Goal: Answer question/provide support

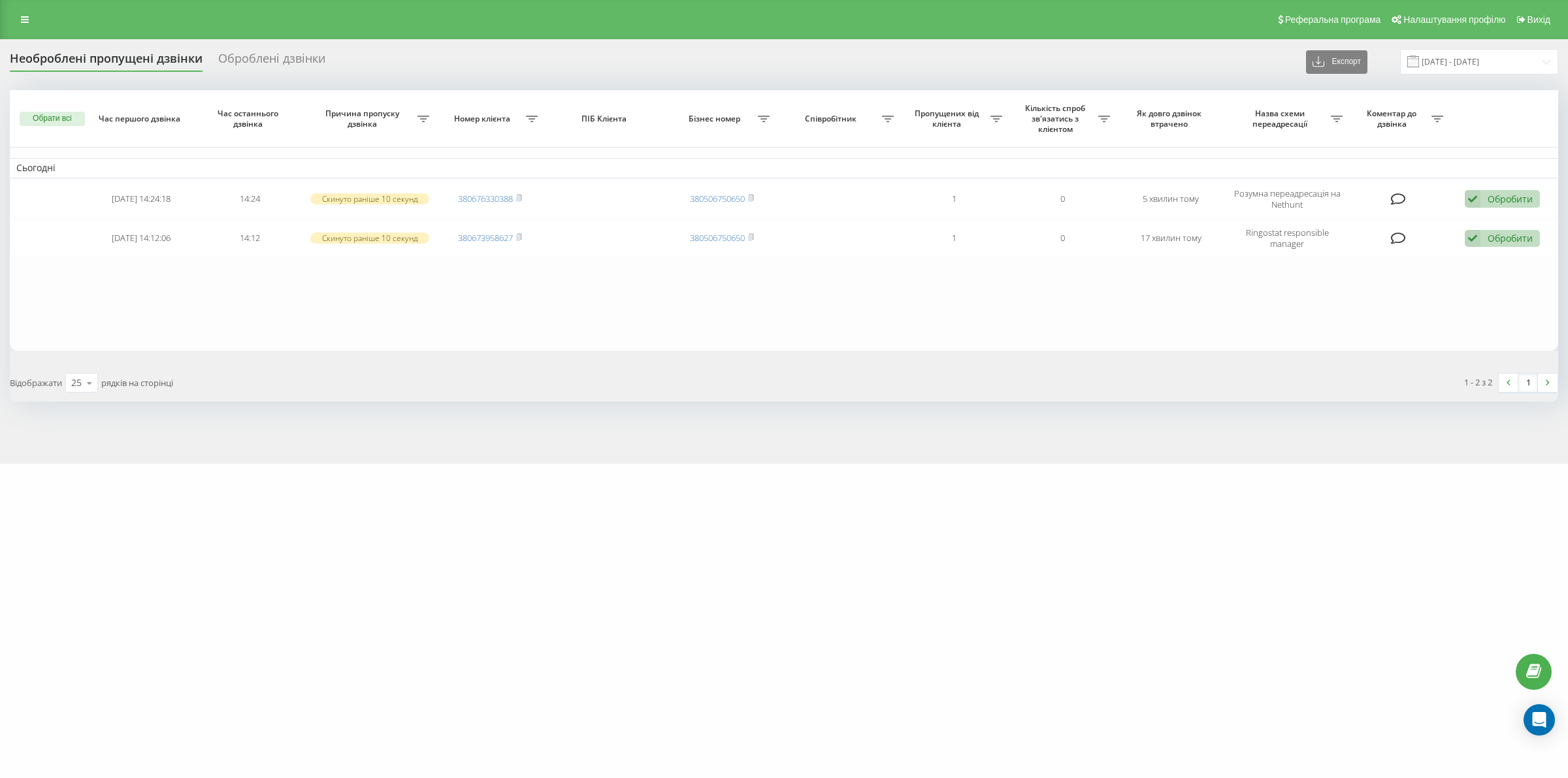
click at [857, 640] on div "motoblok.biz Проекти motoblok.biz Дашборд Центр звернень Журнал дзвінків Журнал…" at bounding box center [784, 389] width 1568 height 778
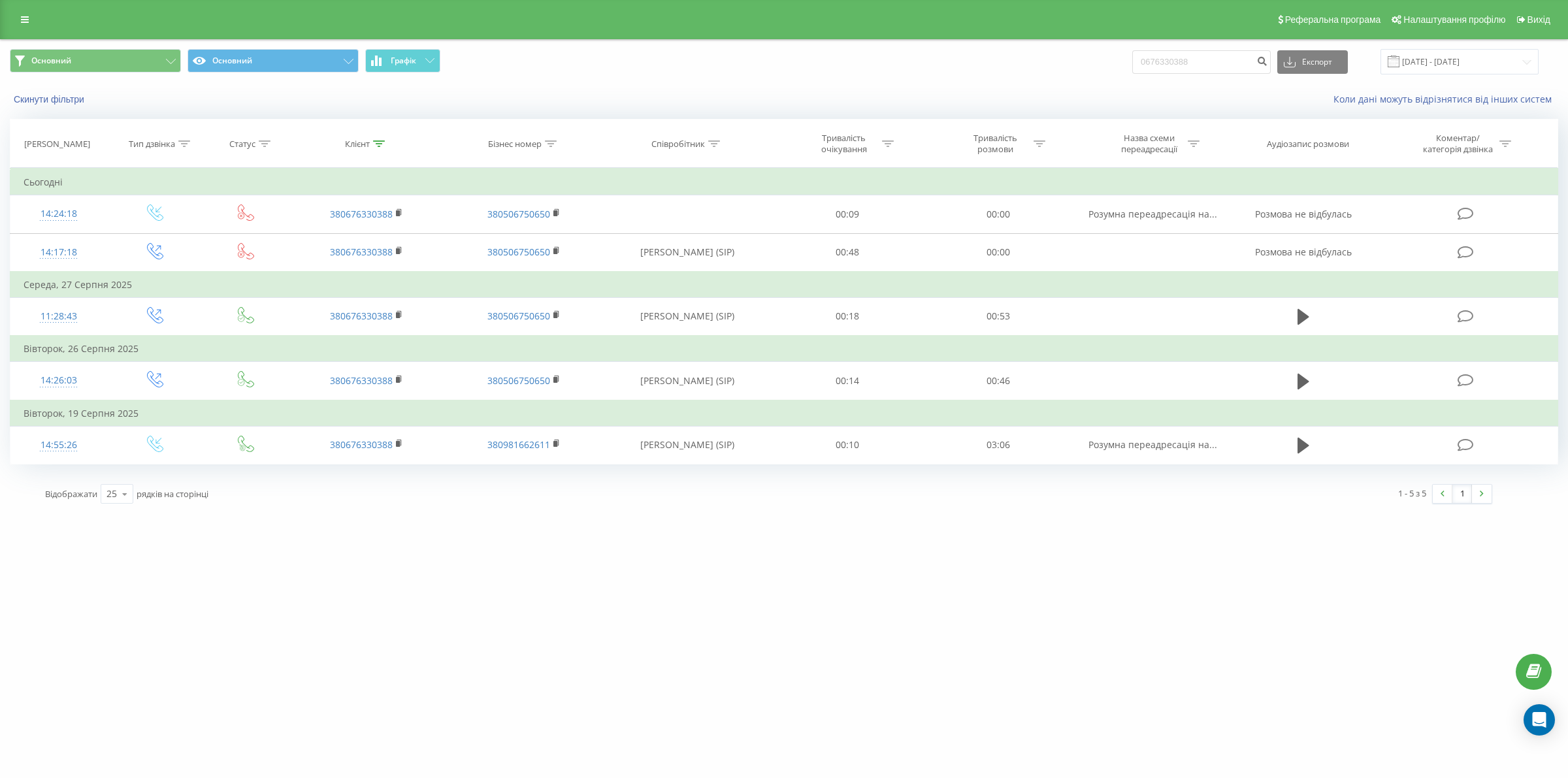
drag, startPoint x: 811, startPoint y: 658, endPoint x: 792, endPoint y: 655, distance: 19.2
click at [810, 658] on div "motoblok.biz 0676330388 Проекти motoblok.biz Дашборд Центр звернень Журнал дзві…" at bounding box center [784, 389] width 1568 height 778
drag, startPoint x: 828, startPoint y: 652, endPoint x: 893, endPoint y: 528, distance: 140.0
click at [828, 652] on div "motoblok.biz 0676330388 Проекти motoblok.biz Дашборд Центр звернень Журнал дзві…" at bounding box center [784, 389] width 1568 height 778
click at [583, 609] on div "motoblok.biz 0676330388 Проекти motoblok.biz Дашборд Центр звернень Журнал дзві…" at bounding box center [784, 389] width 1568 height 778
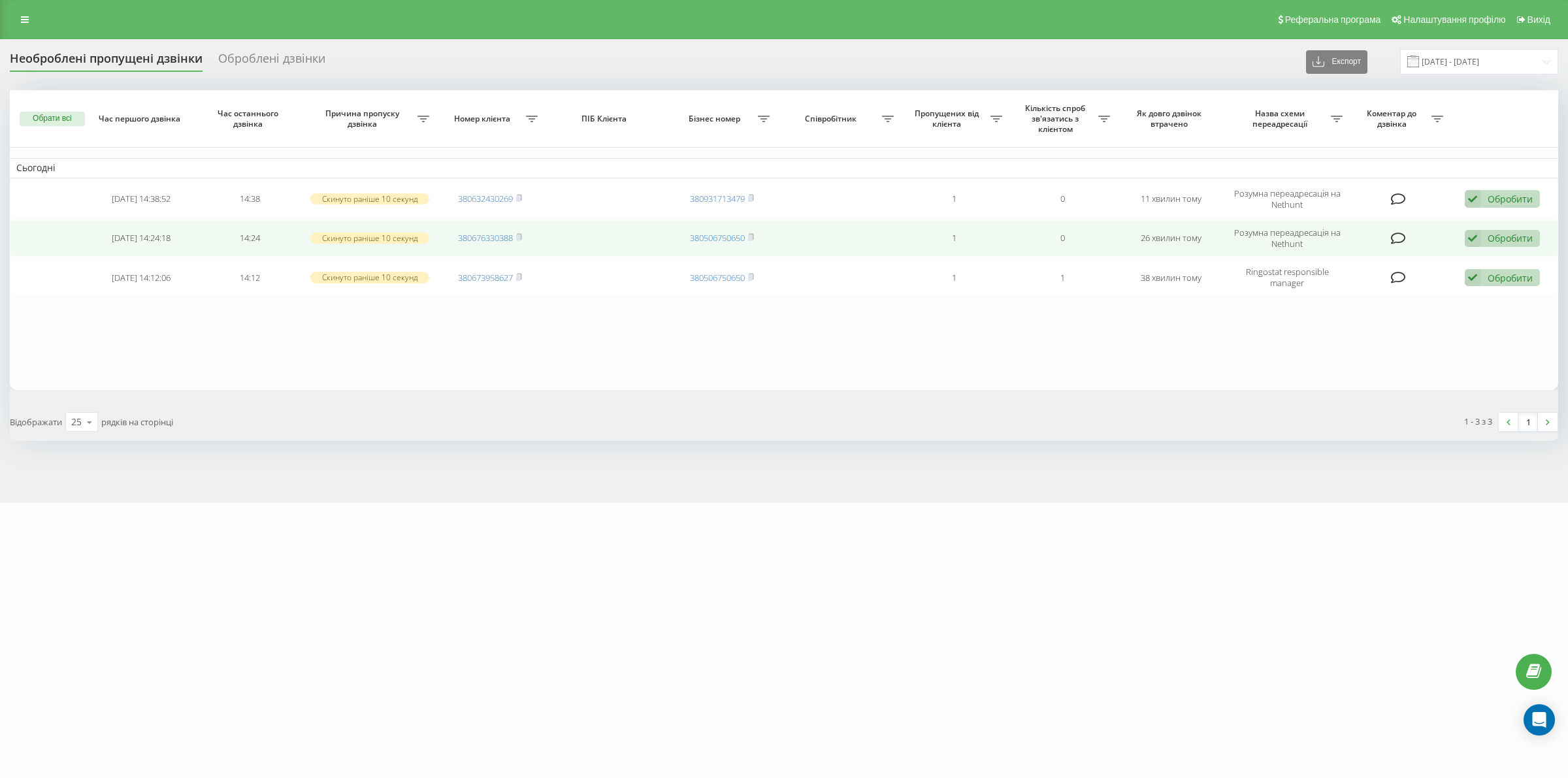
click at [1493, 242] on div "Обробити" at bounding box center [1510, 237] width 45 height 12
click at [1320, 325] on span "Інший варіант" at bounding box center [1338, 329] width 65 height 12
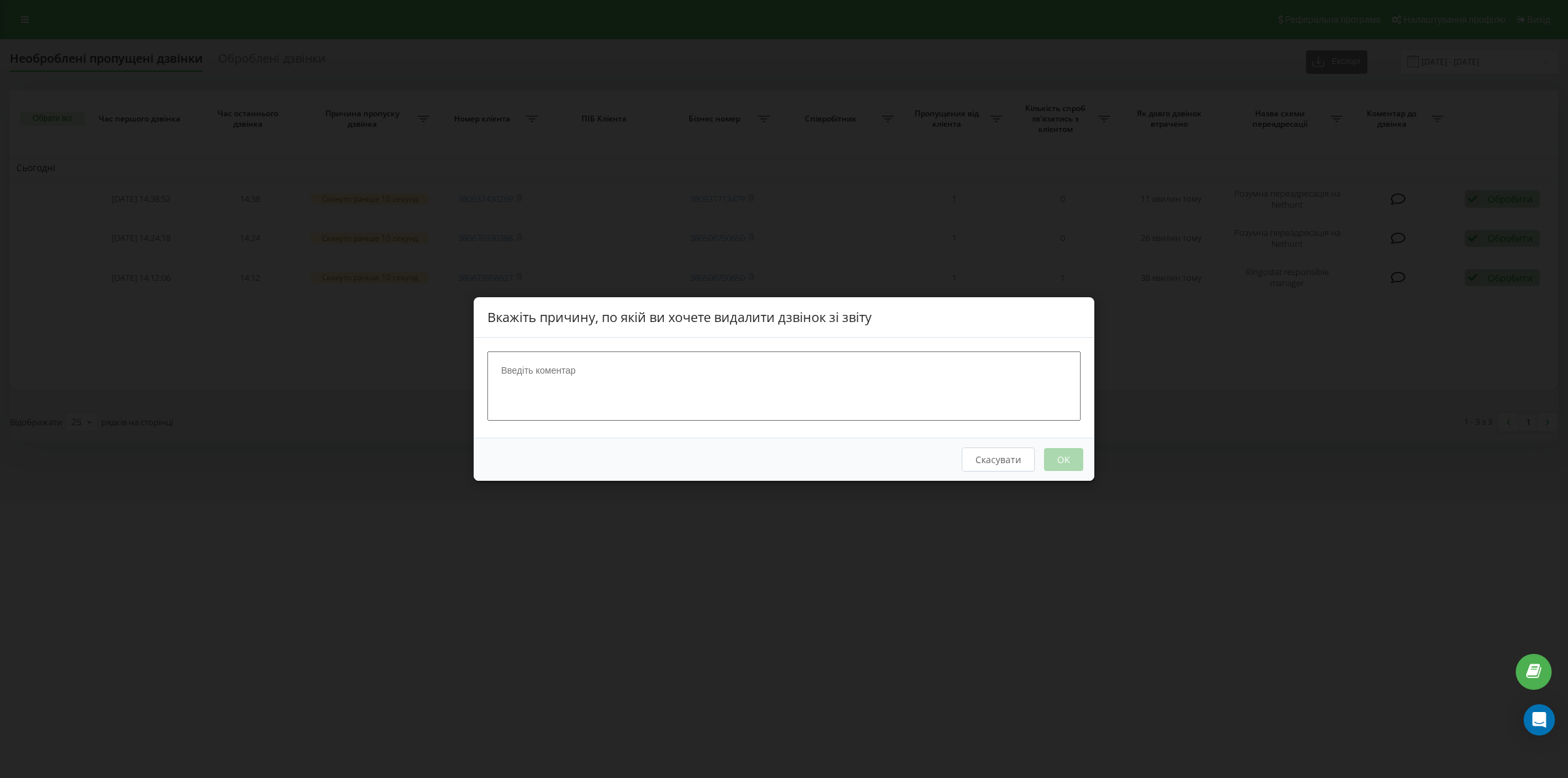
click at [637, 397] on textarea at bounding box center [783, 386] width 593 height 69
type textarea "тут"
click at [691, 726] on div "Вкажіть причину, по якій ви хочете видалити дзвінок зі звіту тут Скасувати OK" at bounding box center [784, 389] width 1568 height 778
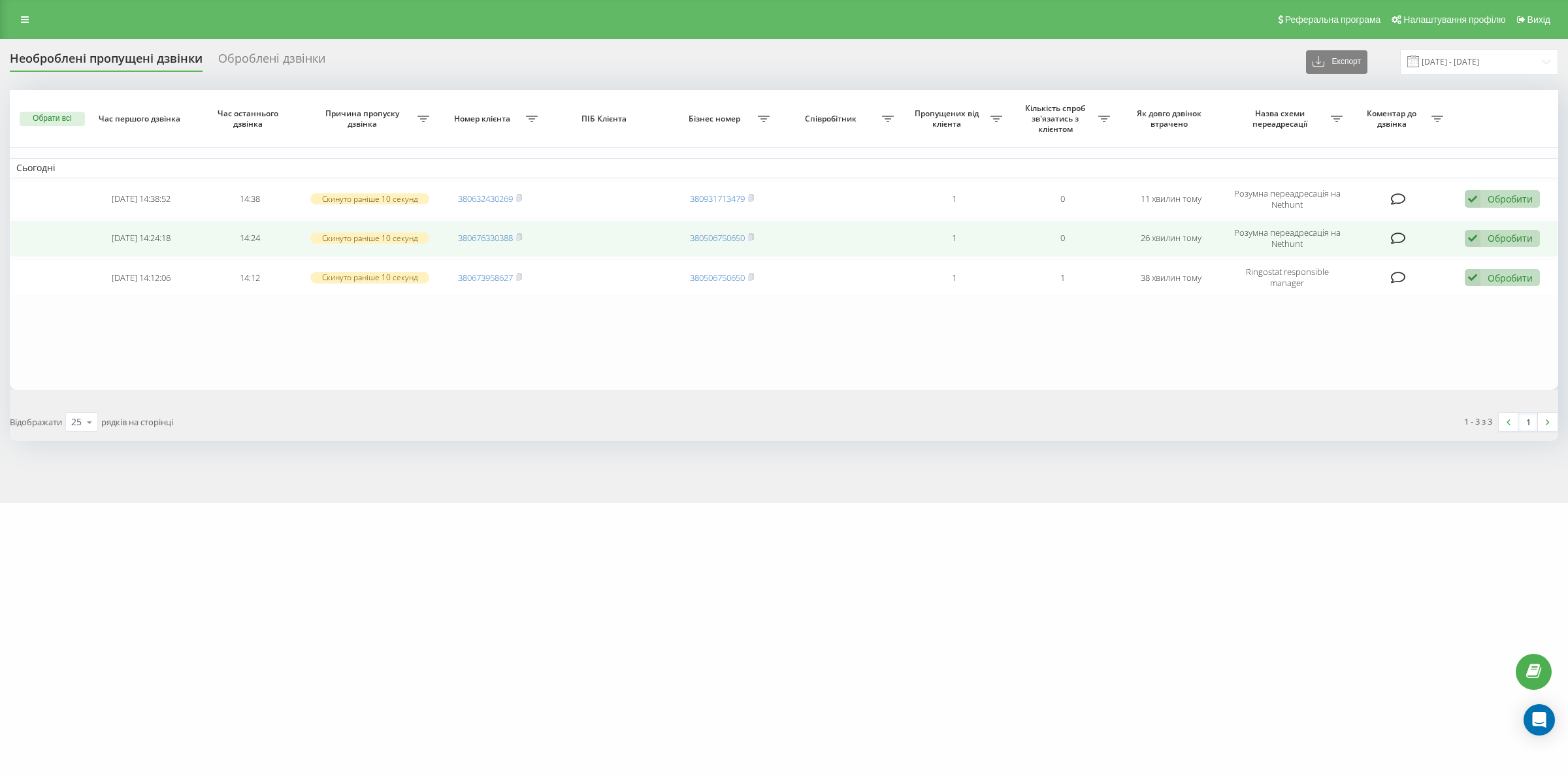
click at [1524, 242] on div "Обробити" at bounding box center [1510, 237] width 45 height 12
click at [1325, 328] on span "Інший варіант" at bounding box center [1338, 329] width 65 height 12
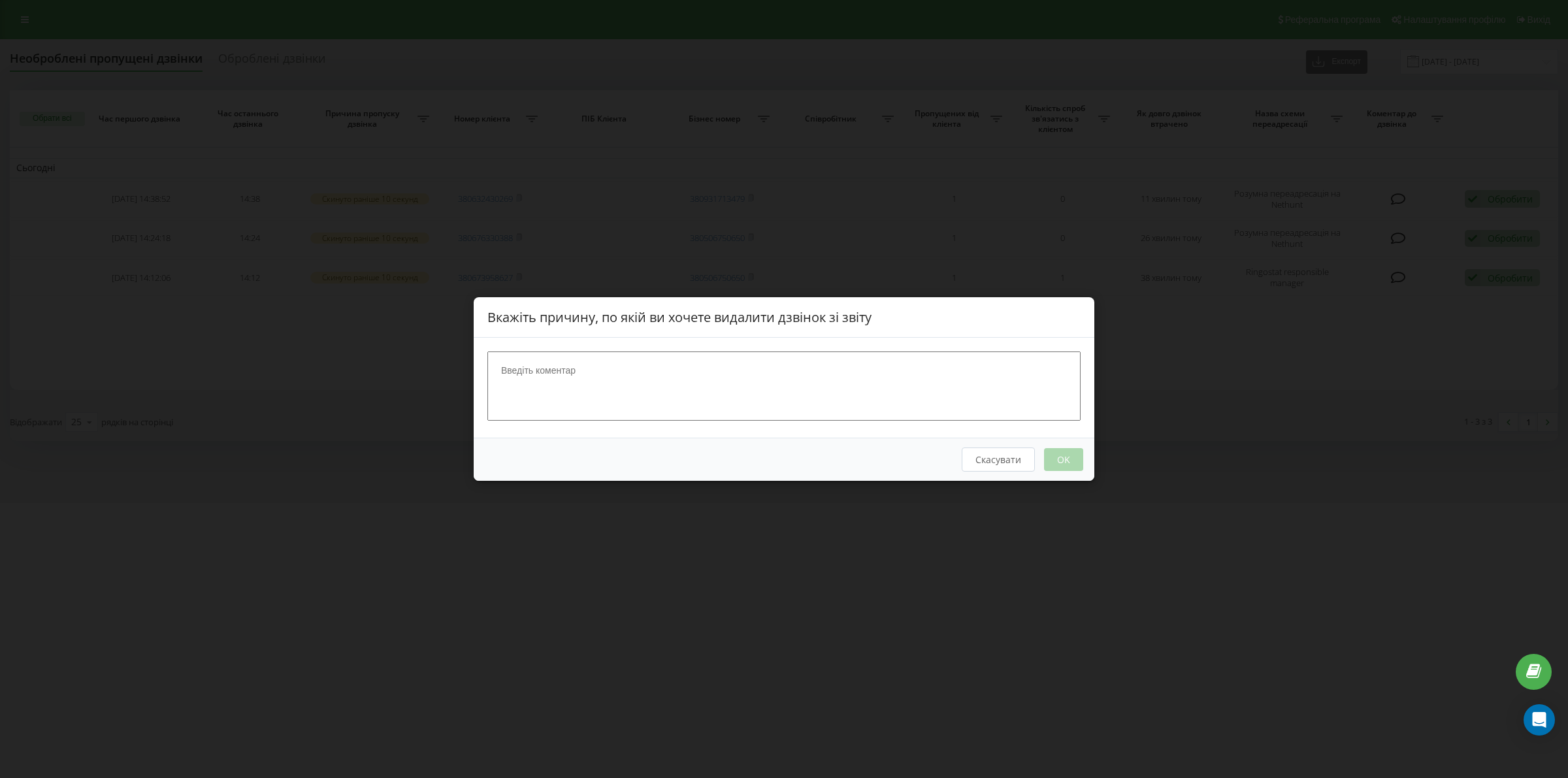
click at [589, 389] on textarea at bounding box center [783, 386] width 593 height 69
click at [587, 384] on textarea at bounding box center [783, 386] width 593 height 69
type textarea "відмова вже гвоорили"
drag, startPoint x: 1085, startPoint y: 460, endPoint x: 1074, endPoint y: 459, distance: 11.0
click at [1082, 460] on div "Скасувати OK" at bounding box center [783, 460] width 620 height 43
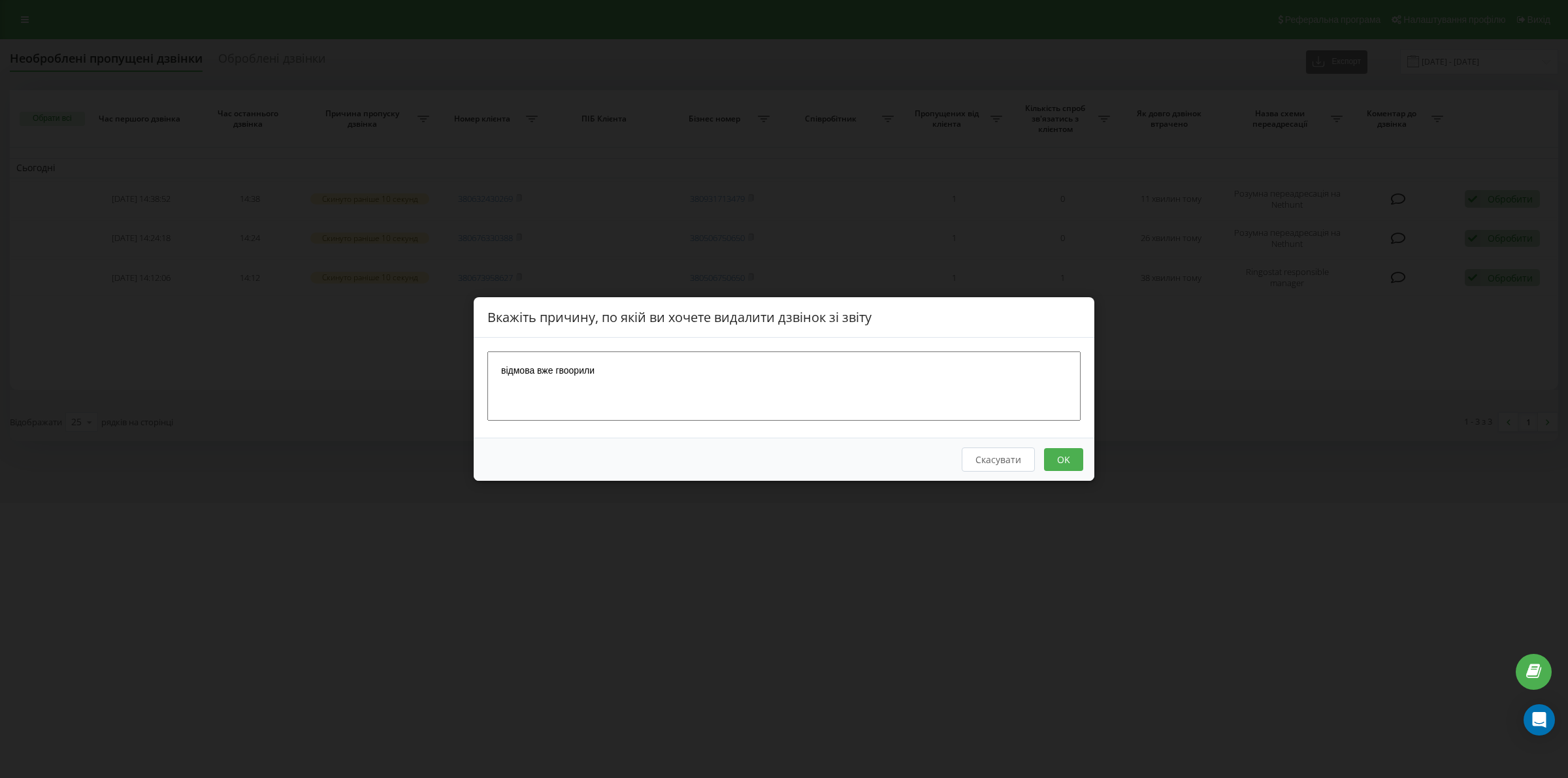
click at [1070, 458] on button "OK" at bounding box center [1063, 460] width 39 height 22
